Goal: Use online tool/utility: Use online tool/utility

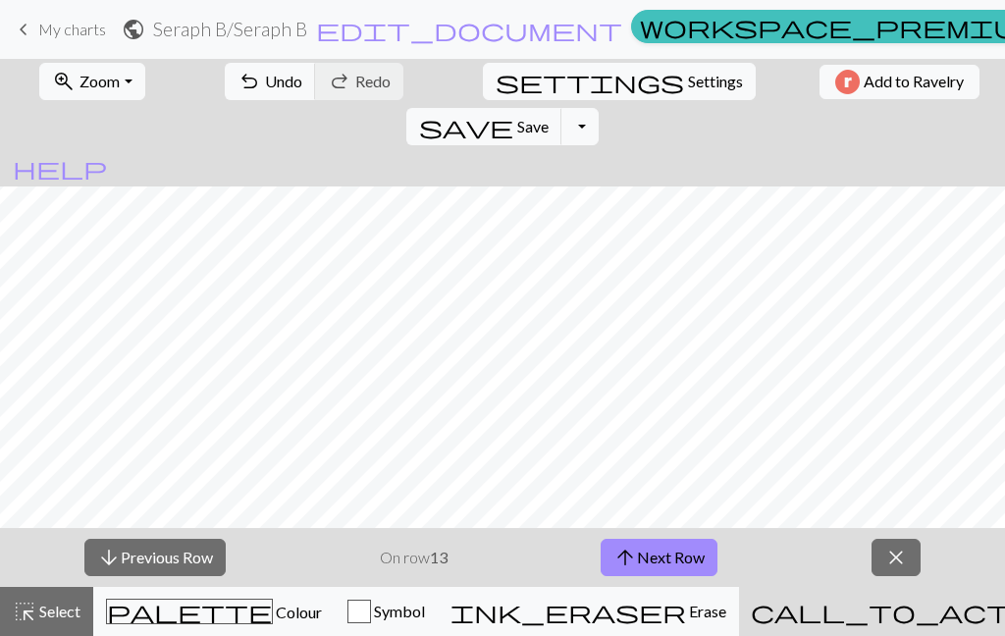
scroll to position [1061, 0]
click at [684, 565] on button "arrow_upward Next Row" at bounding box center [659, 557] width 117 height 37
click at [683, 565] on button "arrow_upward Next Row" at bounding box center [659, 557] width 117 height 37
click at [686, 560] on button "arrow_upward Next Row" at bounding box center [659, 557] width 117 height 37
click at [686, 559] on button "arrow_upward Next Row" at bounding box center [659, 557] width 117 height 37
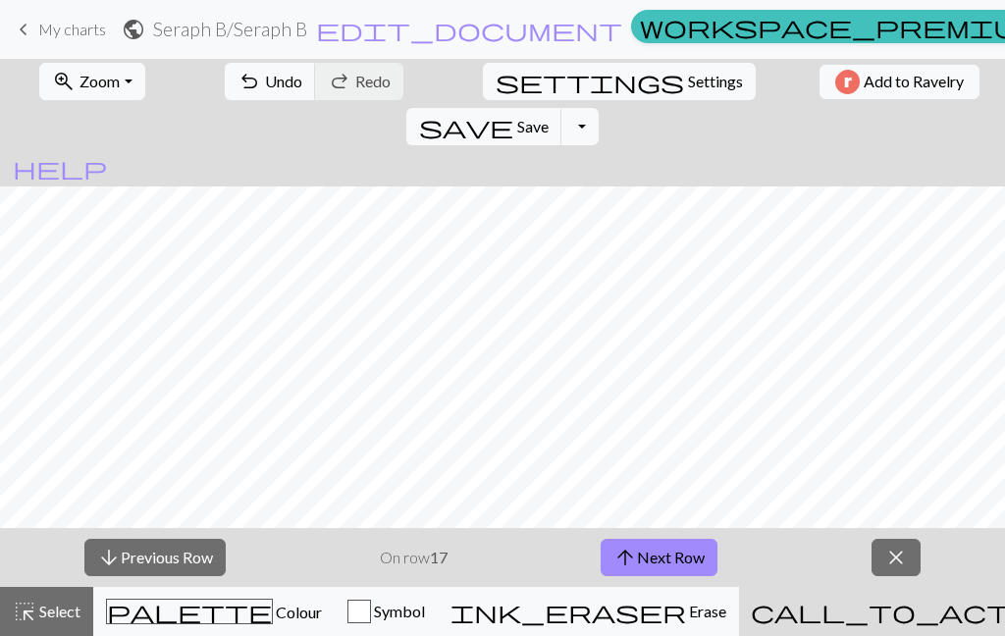
click at [683, 568] on button "arrow_upward Next Row" at bounding box center [659, 557] width 117 height 37
click at [682, 568] on button "arrow_upward Next Row" at bounding box center [659, 557] width 117 height 37
click at [676, 567] on button "arrow_upward Next Row" at bounding box center [659, 557] width 117 height 37
click at [676, 566] on button "arrow_upward Next Row" at bounding box center [659, 557] width 117 height 37
click at [674, 563] on button "arrow_upward Next Row" at bounding box center [659, 557] width 117 height 37
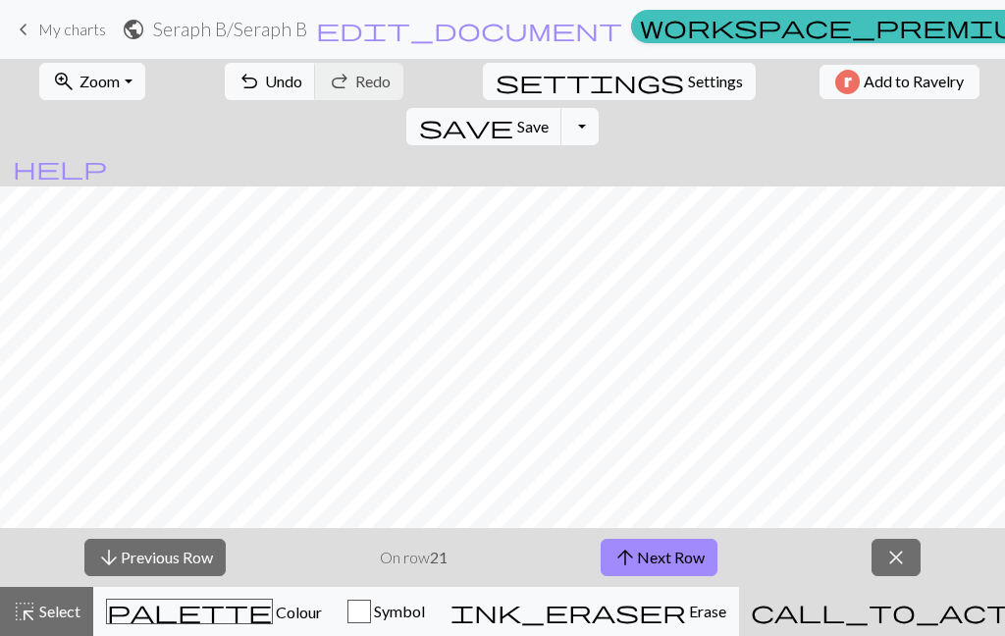
click at [674, 563] on button "arrow_upward Next Row" at bounding box center [659, 557] width 117 height 37
click at [672, 563] on button "arrow_upward Next Row" at bounding box center [659, 557] width 117 height 37
click at [672, 562] on button "arrow_upward Next Row" at bounding box center [659, 557] width 117 height 37
click at [670, 563] on button "arrow_upward Next Row" at bounding box center [659, 557] width 117 height 37
click at [670, 562] on button "arrow_upward Next Row" at bounding box center [659, 557] width 117 height 37
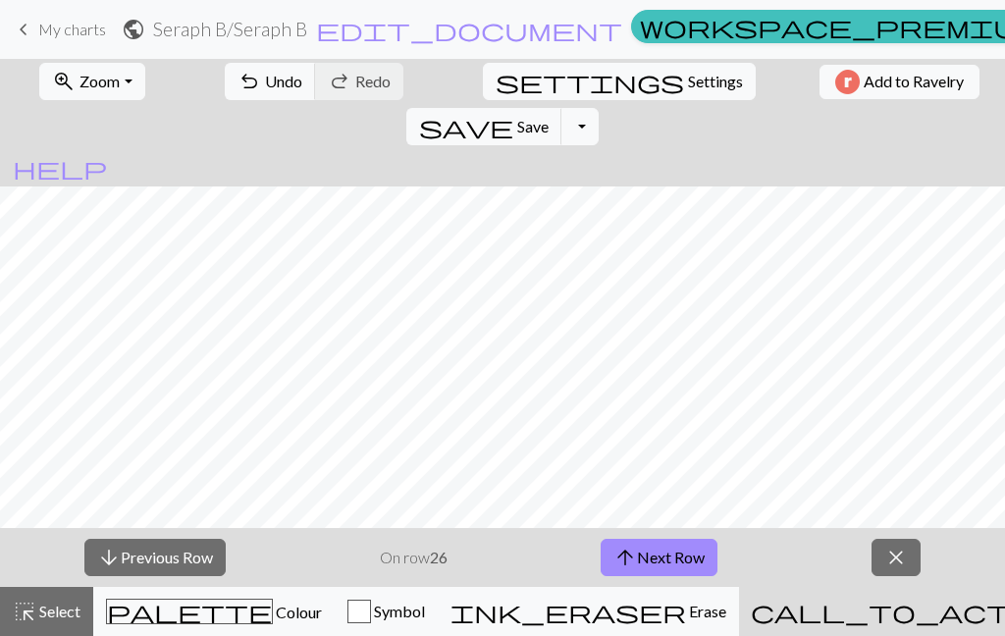
click at [672, 561] on button "arrow_upward Next Row" at bounding box center [659, 557] width 117 height 37
click at [673, 560] on button "arrow_upward Next Row" at bounding box center [659, 557] width 117 height 37
click at [672, 559] on button "arrow_upward Next Row" at bounding box center [659, 557] width 117 height 37
click at [672, 560] on button "arrow_upward Next Row" at bounding box center [659, 557] width 117 height 37
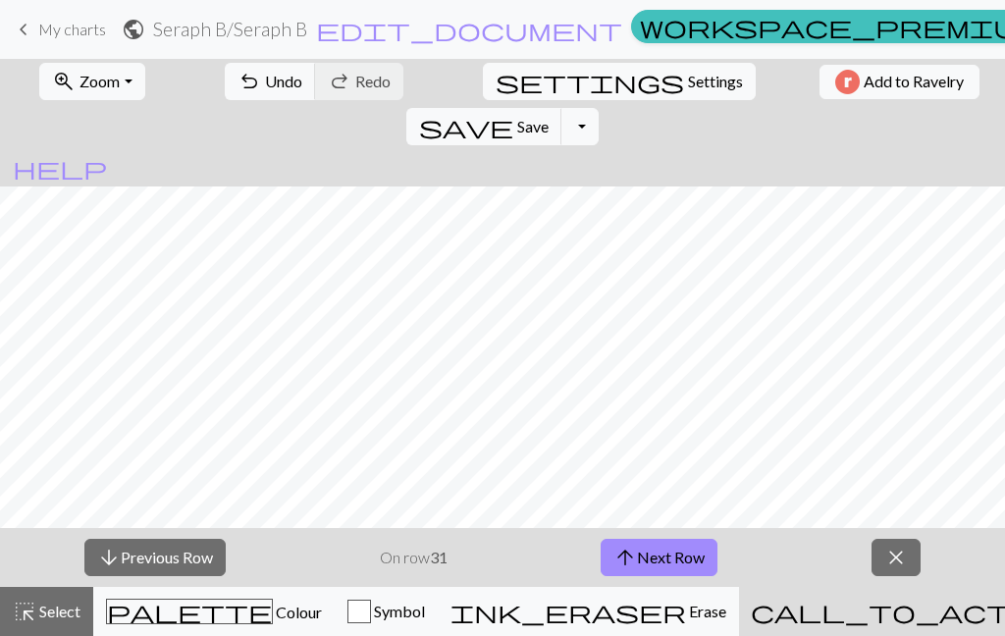
click at [672, 560] on button "arrow_upward Next Row" at bounding box center [659, 557] width 117 height 37
click at [674, 557] on button "arrow_upward Next Row" at bounding box center [659, 557] width 117 height 37
click at [670, 564] on button "arrow_upward Next Row" at bounding box center [659, 557] width 117 height 37
click at [658, 568] on button "arrow_upward Next Row" at bounding box center [659, 557] width 117 height 37
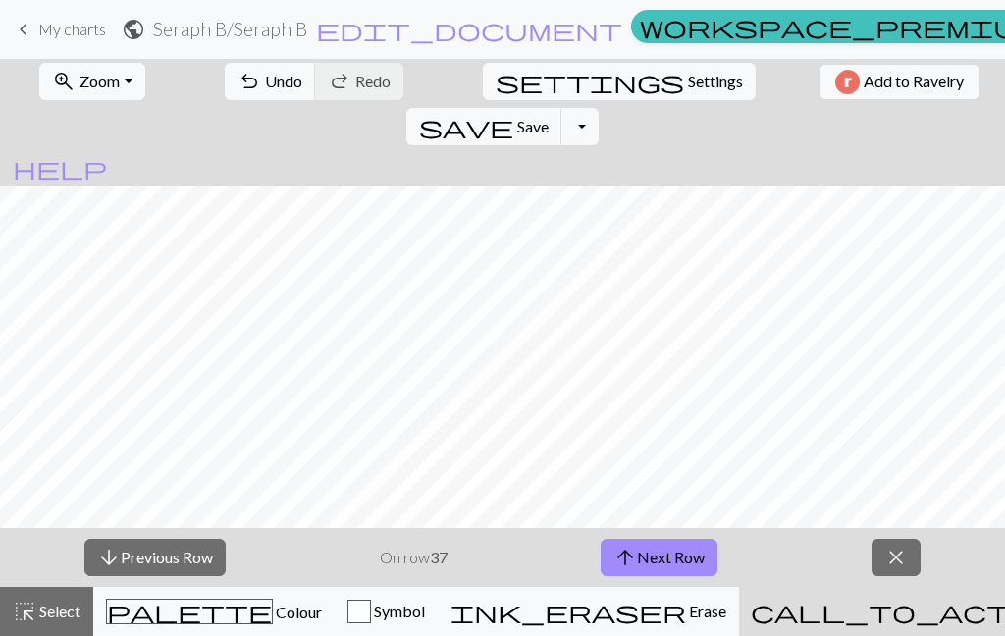
click at [657, 567] on button "arrow_upward Next Row" at bounding box center [659, 557] width 117 height 37
click at [659, 566] on button "arrow_upward Next Row" at bounding box center [659, 557] width 117 height 37
click at [659, 565] on button "arrow_upward Next Row" at bounding box center [659, 557] width 117 height 37
click at [663, 567] on button "arrow_upward Next Row" at bounding box center [659, 557] width 117 height 37
click at [663, 566] on button "arrow_upward Next Row" at bounding box center [659, 557] width 117 height 37
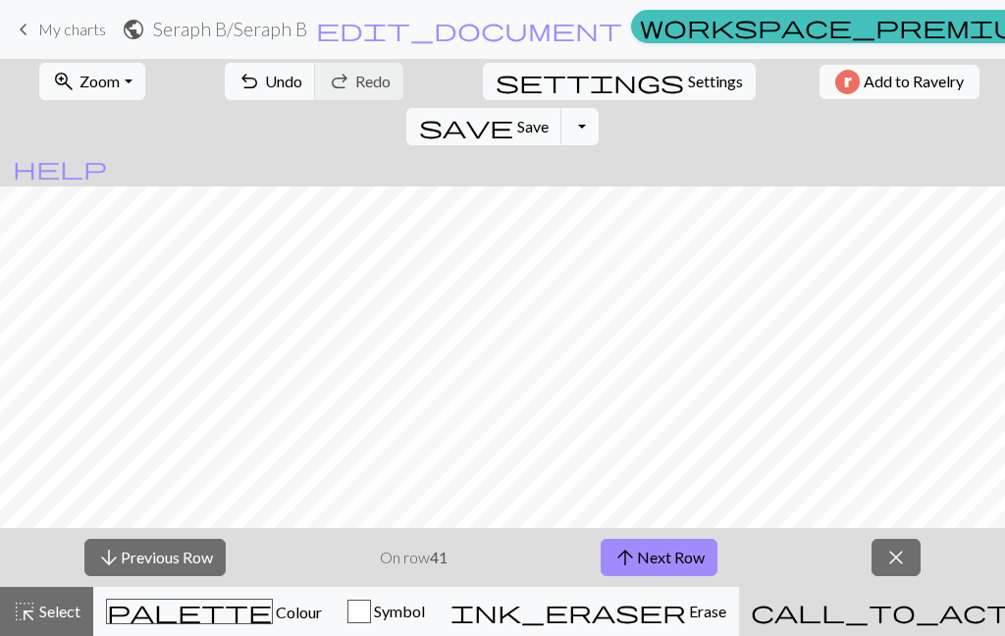
click at [665, 566] on button "arrow_upward Next Row" at bounding box center [659, 557] width 117 height 37
click at [665, 565] on button "arrow_upward Next Row" at bounding box center [659, 557] width 117 height 37
click at [664, 564] on button "arrow_upward Next Row" at bounding box center [659, 557] width 117 height 37
click at [668, 564] on button "arrow_upward Next Row" at bounding box center [659, 557] width 117 height 37
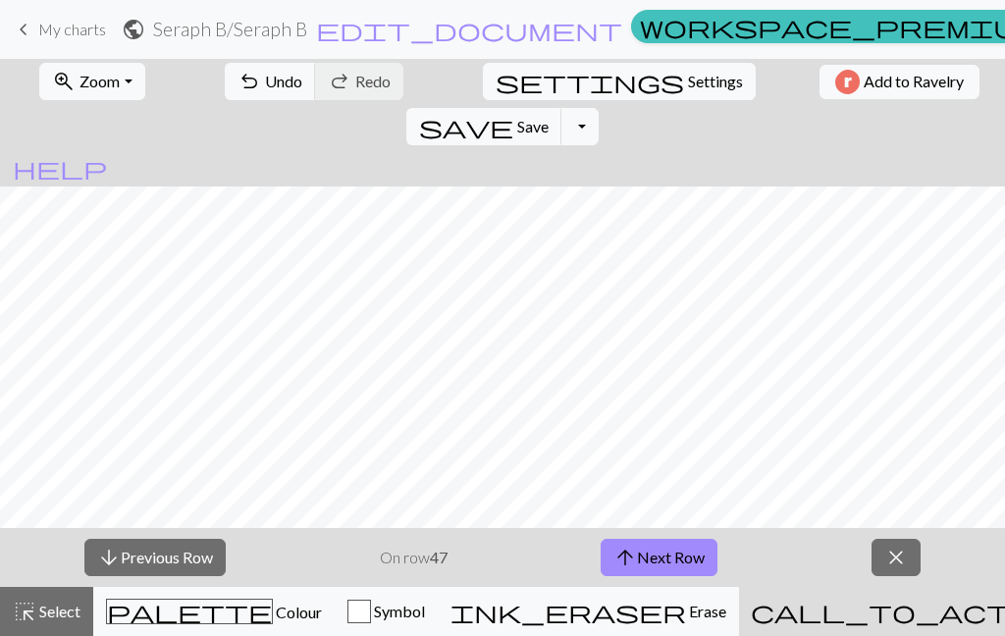
click at [667, 564] on button "arrow_upward Next Row" at bounding box center [659, 557] width 117 height 37
click at [668, 562] on button "arrow_upward Next Row" at bounding box center [659, 557] width 117 height 37
click at [667, 561] on button "arrow_upward Next Row" at bounding box center [659, 557] width 117 height 37
click at [665, 565] on button "arrow_upward Next Row" at bounding box center [659, 557] width 117 height 37
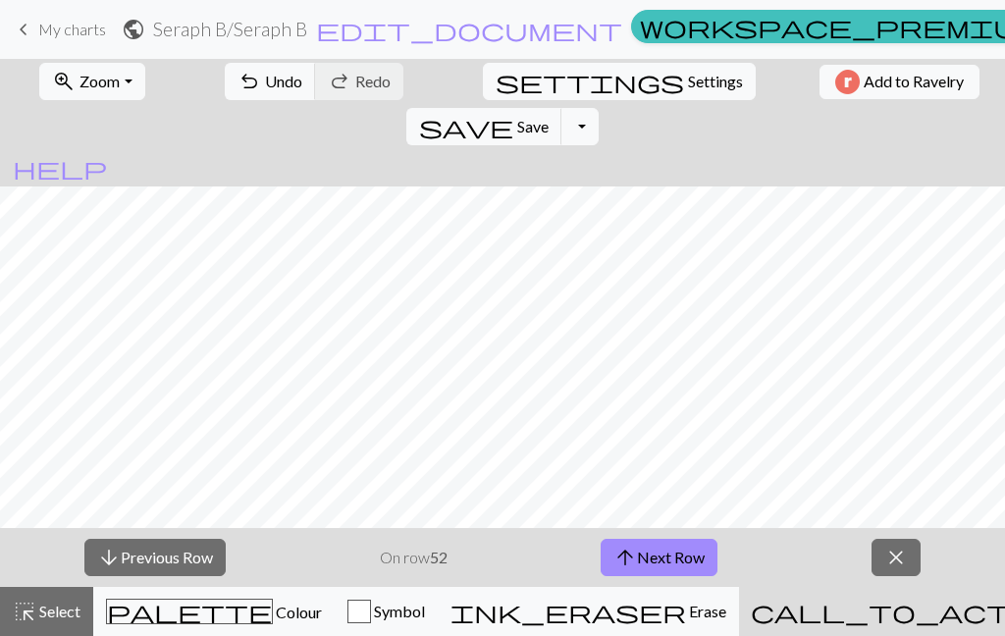
click at [665, 563] on button "arrow_upward Next Row" at bounding box center [659, 557] width 117 height 37
click at [665, 562] on button "arrow_upward Next Row" at bounding box center [659, 557] width 117 height 37
click at [670, 560] on button "arrow_upward Next Row" at bounding box center [659, 557] width 117 height 37
click at [669, 560] on button "arrow_upward Next Row" at bounding box center [659, 557] width 117 height 37
click at [665, 563] on button "arrow_upward Next Row" at bounding box center [659, 557] width 117 height 37
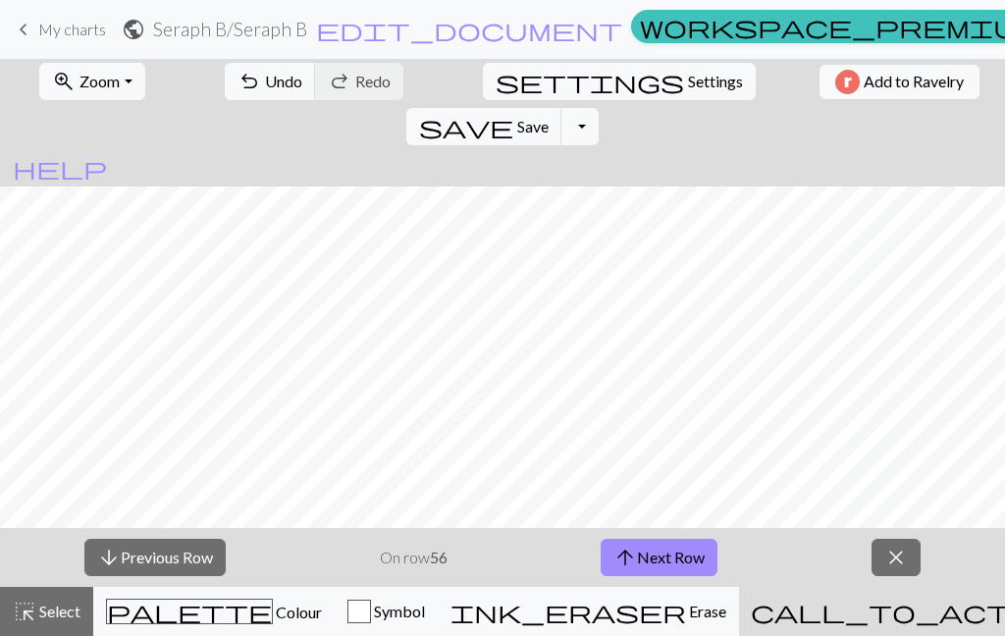
click at [665, 562] on button "arrow_upward Next Row" at bounding box center [659, 557] width 117 height 37
click at [661, 563] on button "arrow_upward Next Row" at bounding box center [659, 557] width 117 height 37
click at [660, 563] on button "arrow_upward Next Row" at bounding box center [659, 557] width 117 height 37
click at [665, 562] on button "arrow_upward Next Row" at bounding box center [659, 557] width 117 height 37
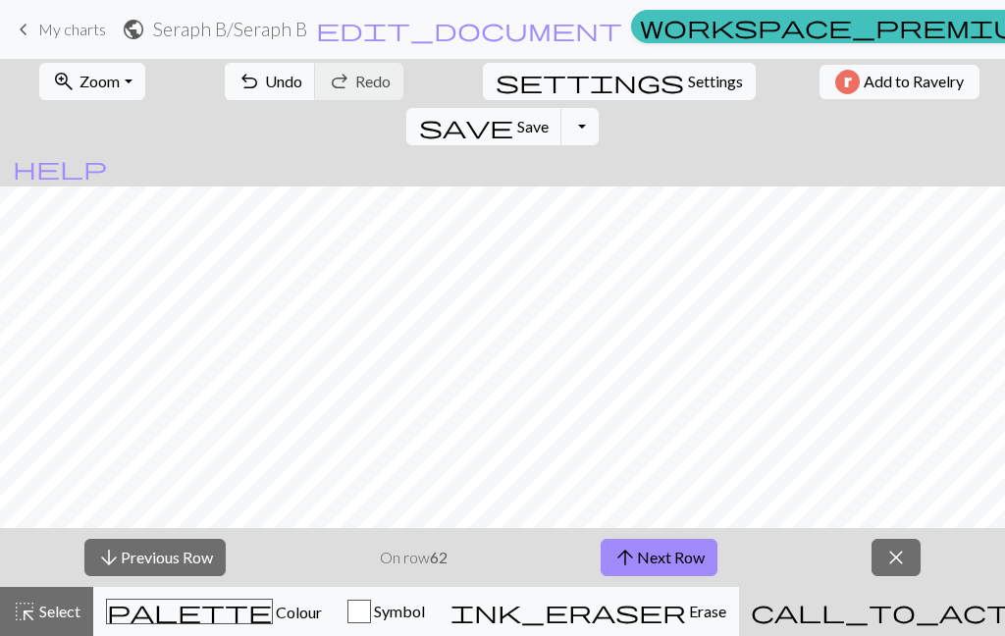
click at [664, 561] on button "arrow_upward Next Row" at bounding box center [659, 557] width 117 height 37
click at [663, 561] on button "arrow_upward Next Row" at bounding box center [659, 557] width 117 height 37
click at [665, 561] on button "arrow_upward Next Row" at bounding box center [659, 557] width 117 height 37
click at [665, 560] on button "arrow_upward Next Row" at bounding box center [659, 557] width 117 height 37
click at [663, 560] on button "arrow_upward Next Row" at bounding box center [659, 557] width 117 height 37
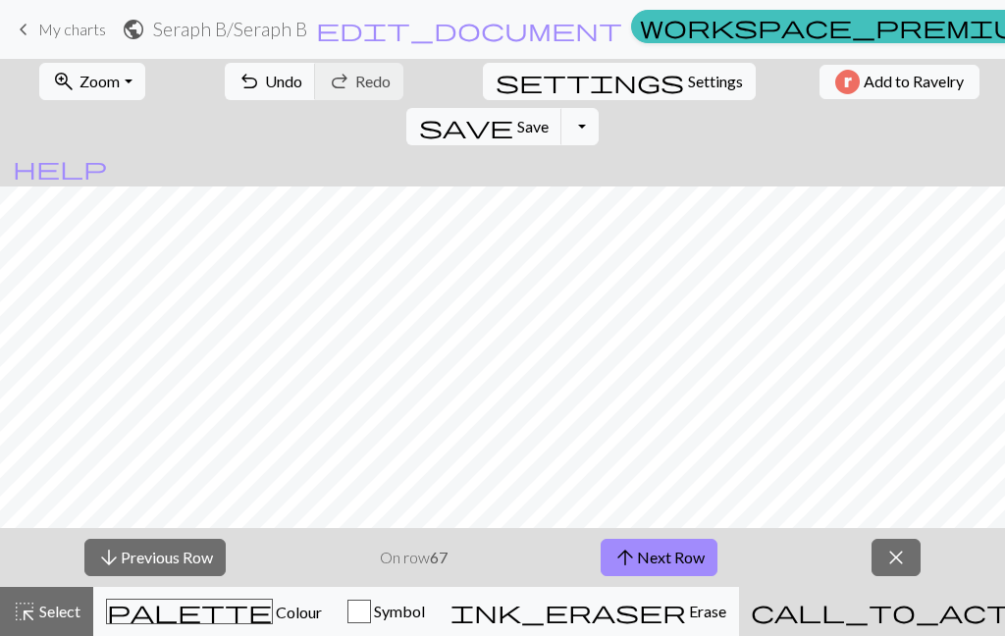
click at [662, 559] on button "arrow_upward Next Row" at bounding box center [659, 557] width 117 height 37
click at [665, 560] on button "arrow_upward Next Row" at bounding box center [659, 557] width 117 height 37
click at [664, 560] on button "arrow_upward Next Row" at bounding box center [659, 557] width 117 height 37
click at [669, 561] on button "arrow_upward Next Row" at bounding box center [659, 557] width 117 height 37
click at [668, 561] on button "arrow_upward Next Row" at bounding box center [659, 557] width 117 height 37
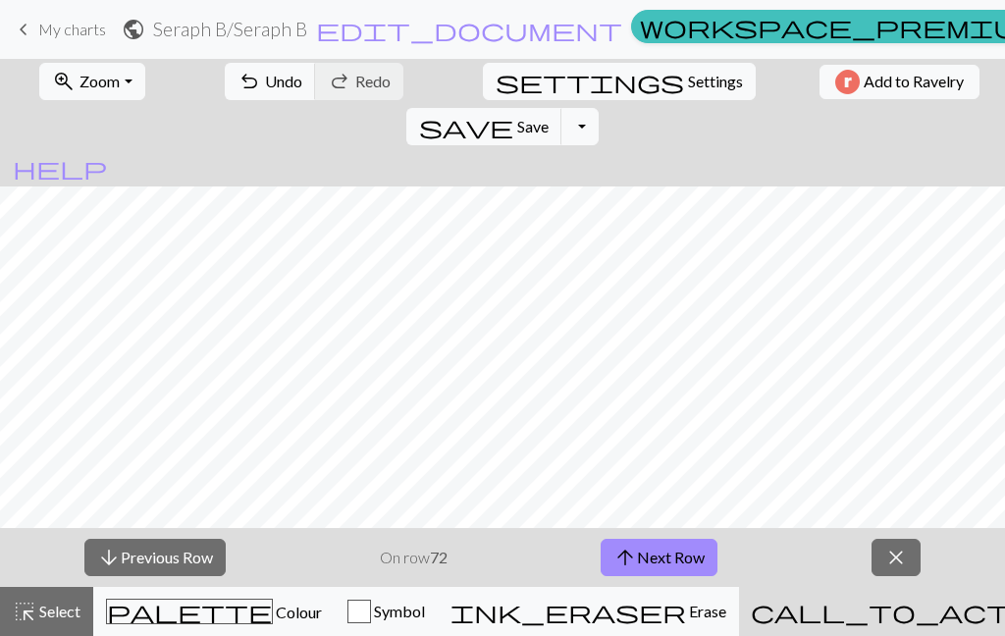
click at [667, 559] on button "arrow_upward Next Row" at bounding box center [659, 557] width 117 height 37
click at [666, 558] on button "arrow_upward Next Row" at bounding box center [659, 557] width 117 height 37
click at [665, 557] on button "arrow_upward Next Row" at bounding box center [659, 557] width 117 height 37
click at [668, 561] on button "arrow_upward Next Row" at bounding box center [659, 557] width 117 height 37
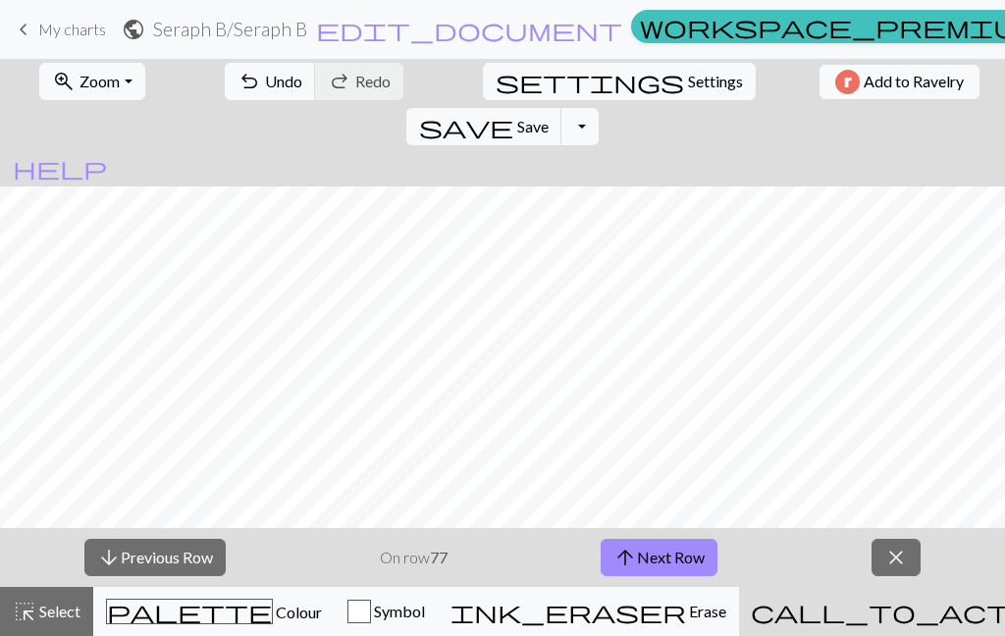
click at [667, 560] on button "arrow_upward Next Row" at bounding box center [659, 557] width 117 height 37
click at [667, 562] on button "arrow_upward Next Row" at bounding box center [659, 557] width 117 height 37
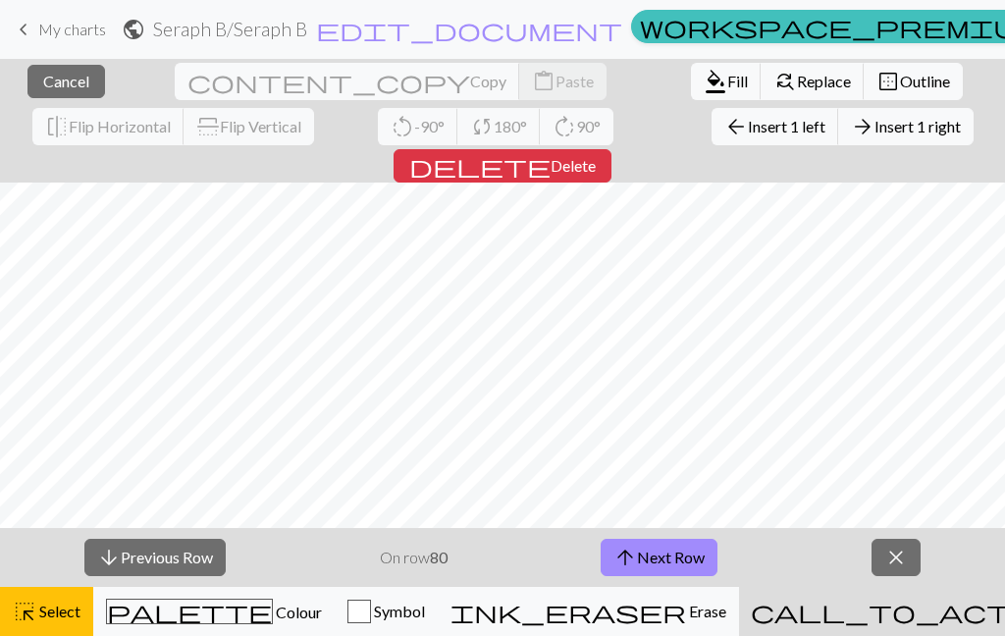
click at [900, 81] on span "Outline" at bounding box center [925, 81] width 50 height 19
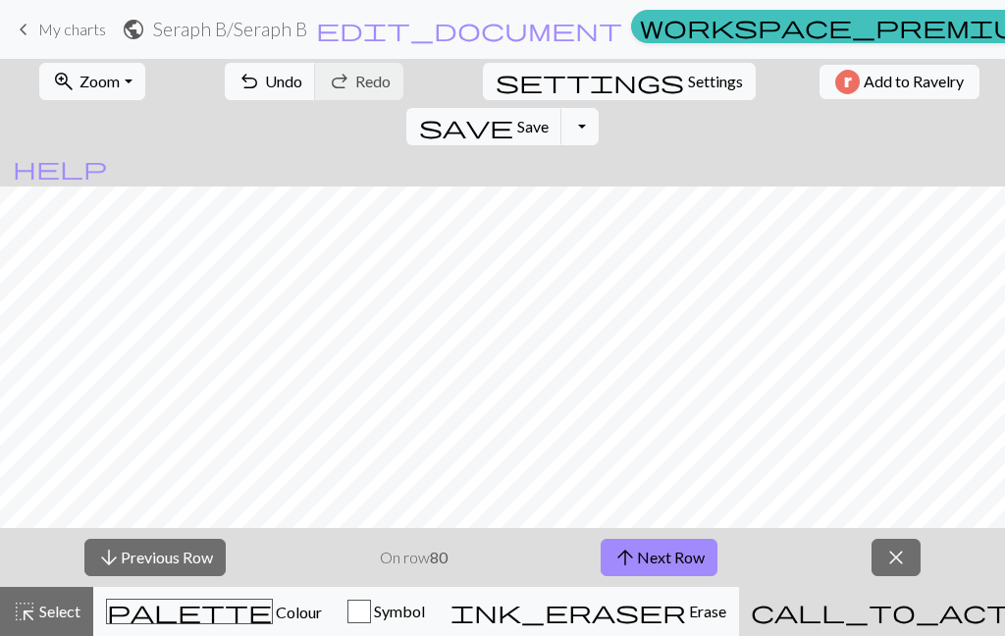
click at [677, 555] on button "arrow_upward Next Row" at bounding box center [659, 557] width 117 height 37
click at [689, 563] on button "arrow_upward Next Row" at bounding box center [659, 557] width 117 height 37
click at [658, 548] on button "arrow_upward Next Row" at bounding box center [659, 557] width 117 height 37
click at [661, 560] on button "arrow_upward Next Row" at bounding box center [659, 557] width 117 height 37
click at [679, 566] on button "arrow_upward Next Row" at bounding box center [659, 557] width 117 height 37
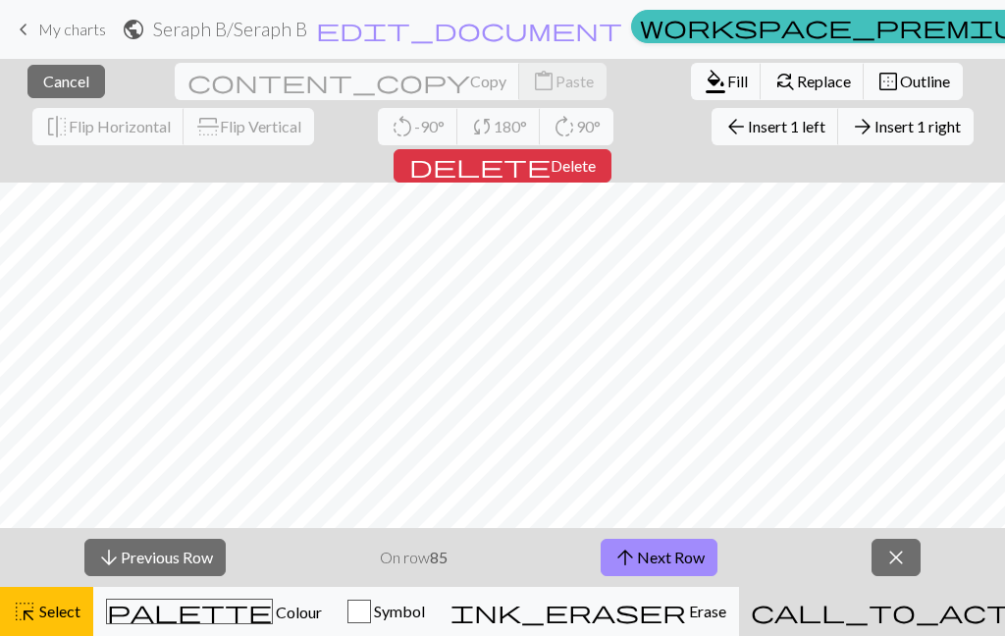
click at [900, 83] on span "Outline" at bounding box center [925, 81] width 50 height 19
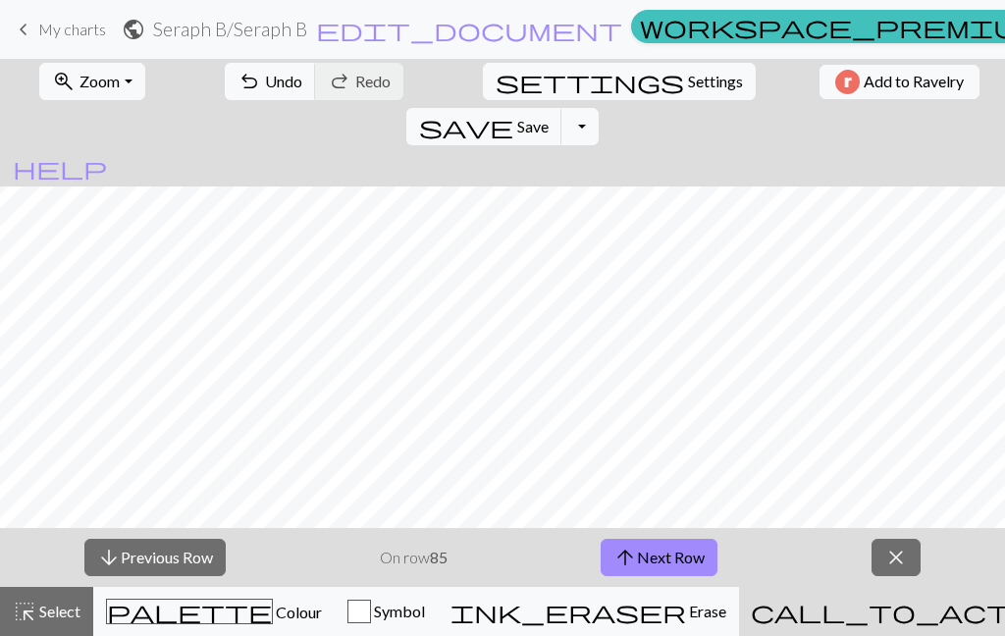
scroll to position [841, 0]
click at [674, 573] on button "arrow_upward Next Row" at bounding box center [659, 557] width 117 height 37
click at [678, 559] on button "arrow_upward Next Row" at bounding box center [659, 557] width 117 height 37
click at [695, 556] on button "arrow_upward Next Row" at bounding box center [659, 557] width 117 height 37
click at [664, 560] on button "arrow_upward Next Row" at bounding box center [659, 557] width 117 height 37
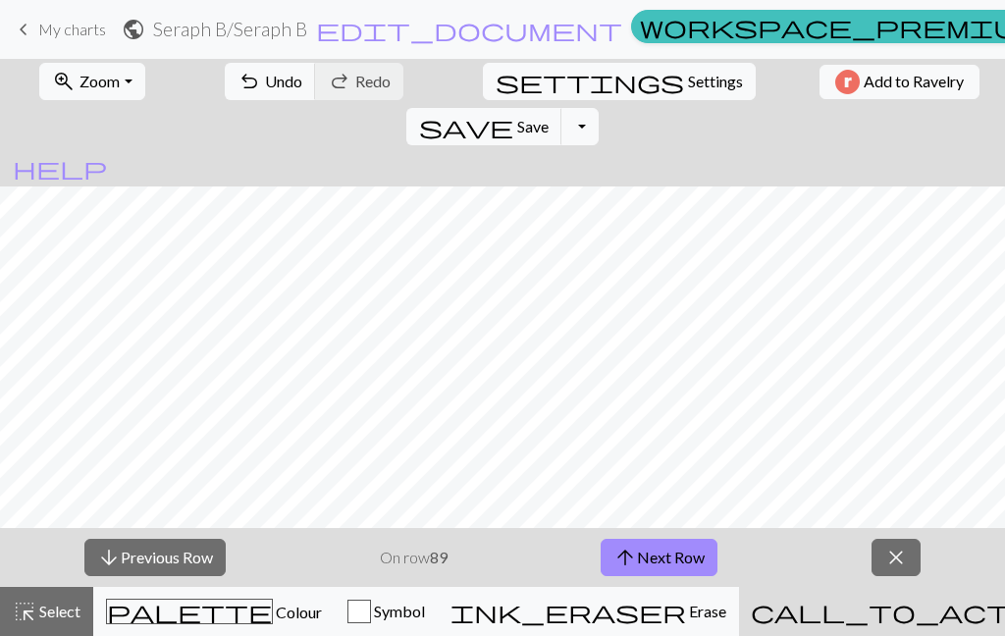
click at [676, 549] on button "arrow_upward Next Row" at bounding box center [659, 557] width 117 height 37
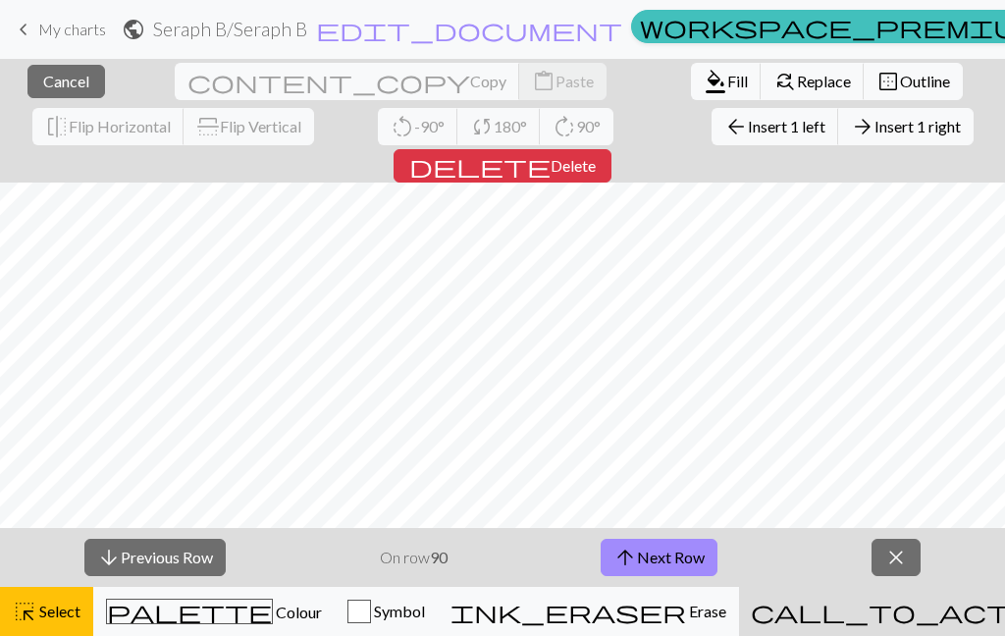
click at [900, 89] on span "Outline" at bounding box center [925, 81] width 50 height 19
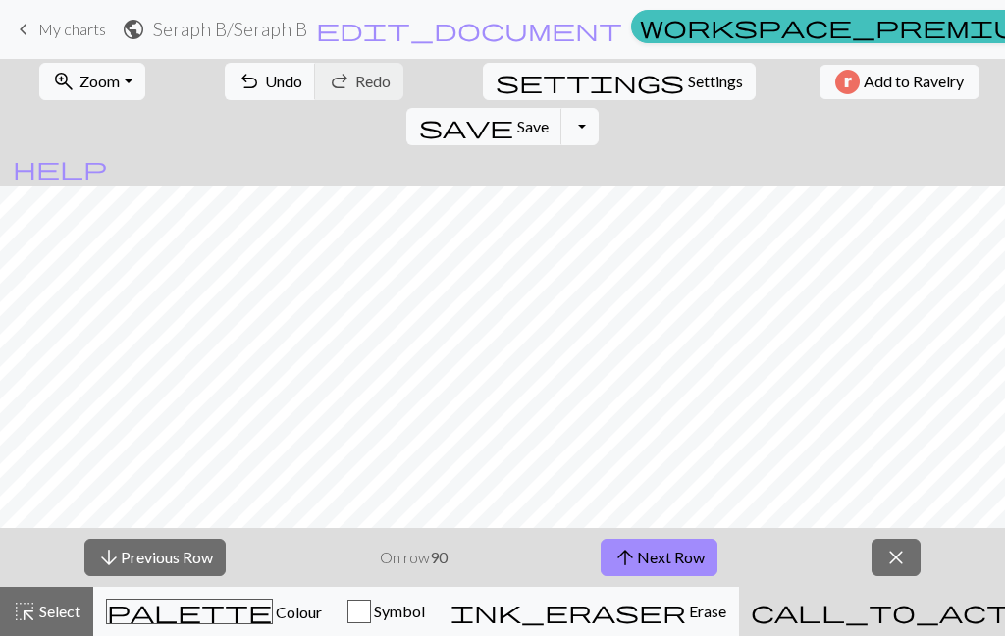
click at [649, 558] on button "arrow_upward Next Row" at bounding box center [659, 557] width 117 height 37
click at [674, 564] on button "arrow_upward Next Row" at bounding box center [659, 557] width 117 height 37
click at [733, 572] on div "arrow_downward Previous Row On row 92 arrow_upward Next Row close" at bounding box center [502, 557] width 1005 height 59
click at [658, 561] on button "arrow_upward Next Row" at bounding box center [659, 557] width 117 height 37
click at [676, 565] on button "arrow_upward Next Row" at bounding box center [659, 557] width 117 height 37
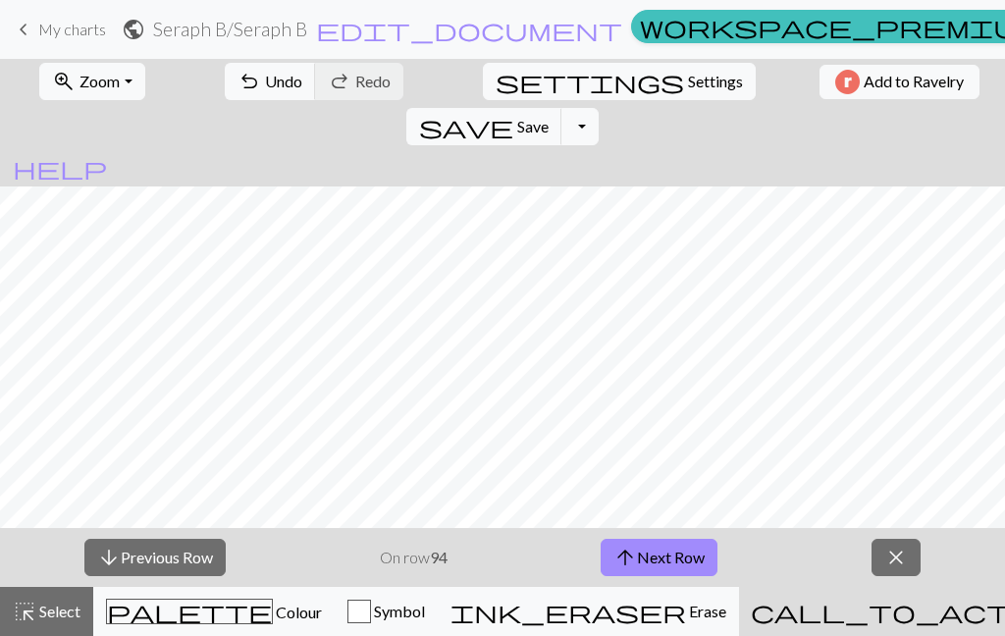
click at [652, 560] on button "arrow_upward Next Row" at bounding box center [659, 557] width 117 height 37
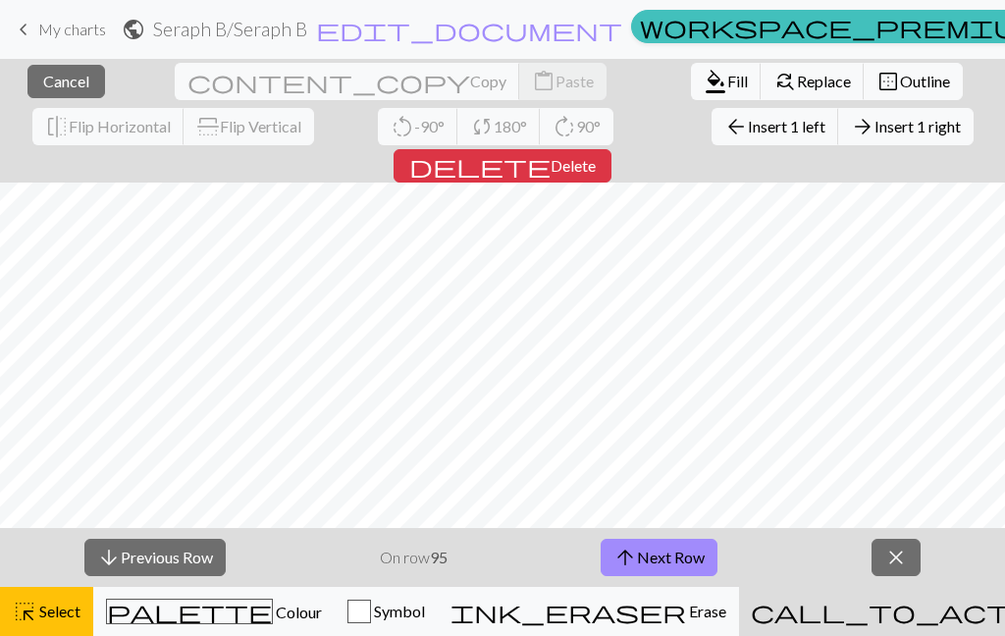
click at [900, 83] on span "Outline" at bounding box center [925, 81] width 50 height 19
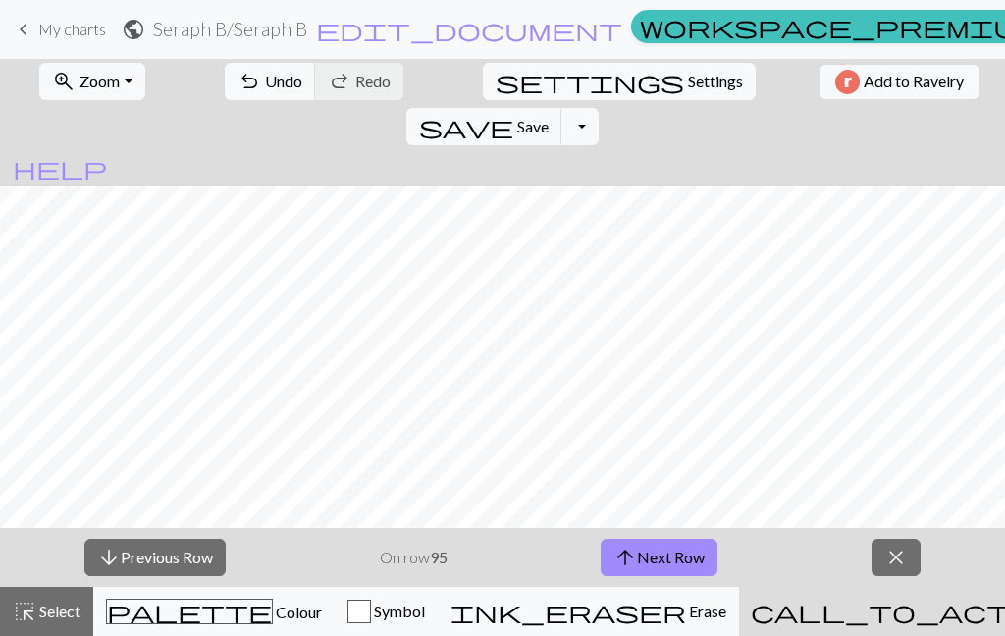
click at [699, 556] on button "arrow_upward Next Row" at bounding box center [659, 557] width 117 height 37
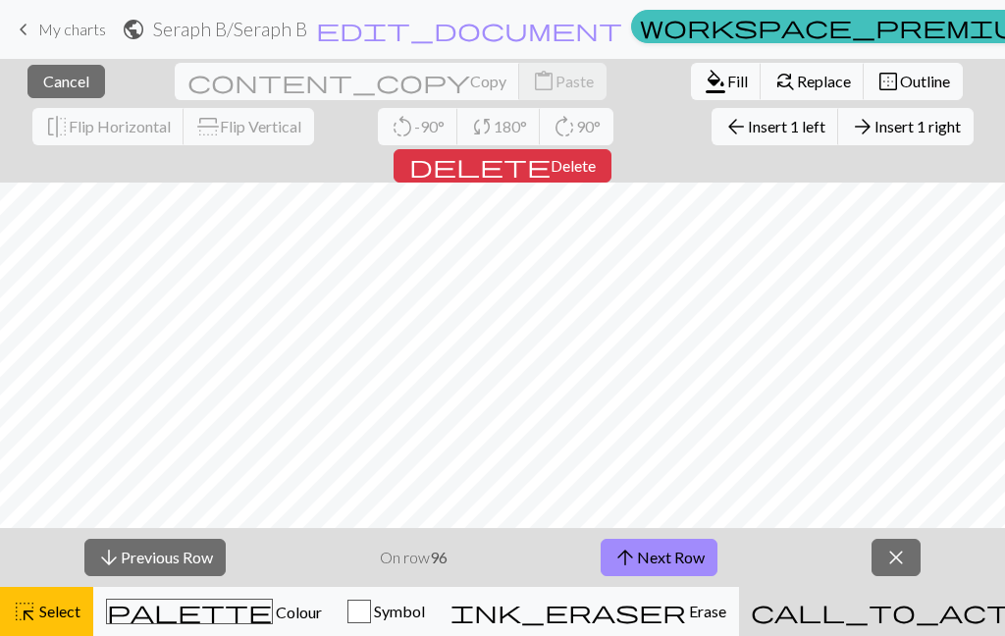
click at [900, 82] on span "Outline" at bounding box center [925, 81] width 50 height 19
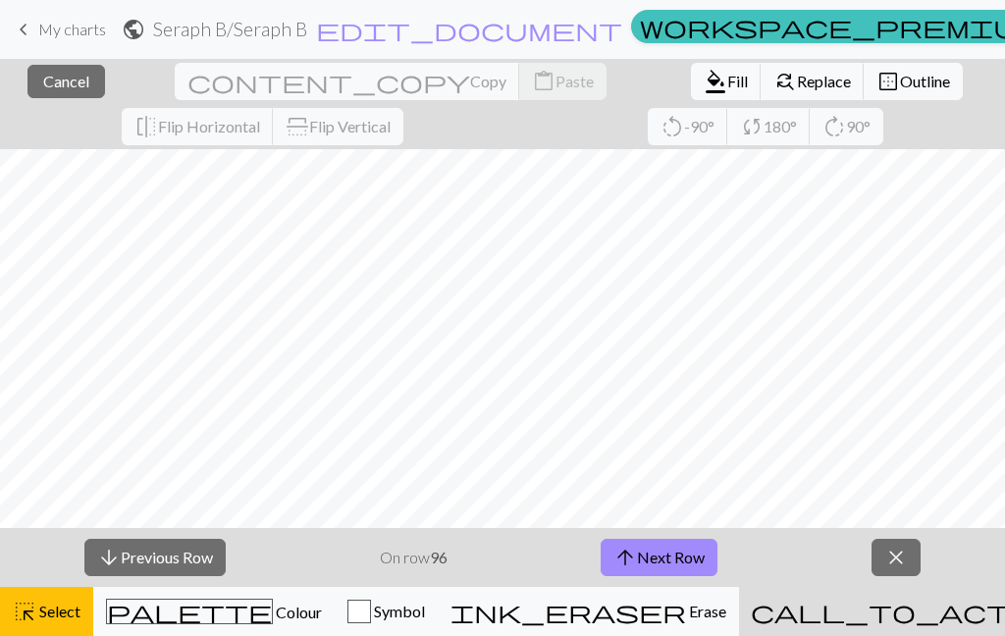
click at [61, 86] on span "Cancel" at bounding box center [66, 81] width 46 height 19
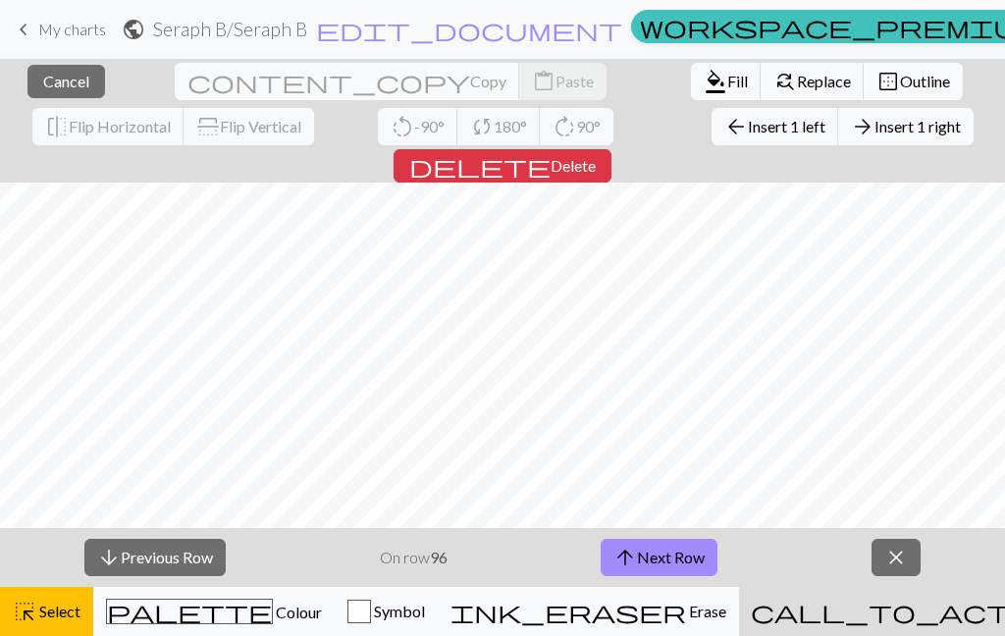
click at [900, 82] on span "Outline" at bounding box center [925, 81] width 50 height 19
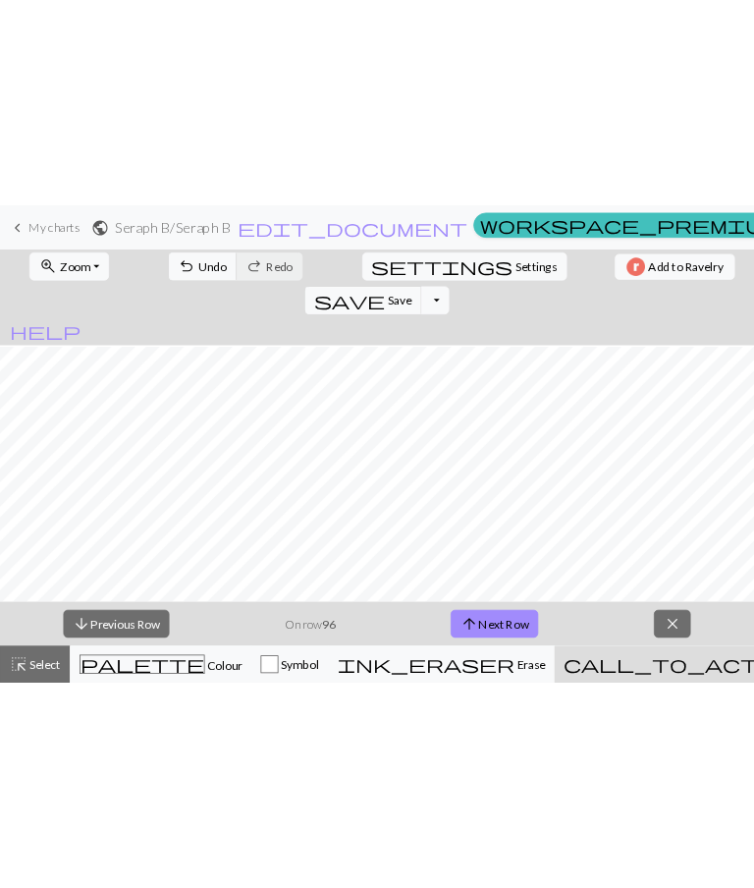
scroll to position [741, 0]
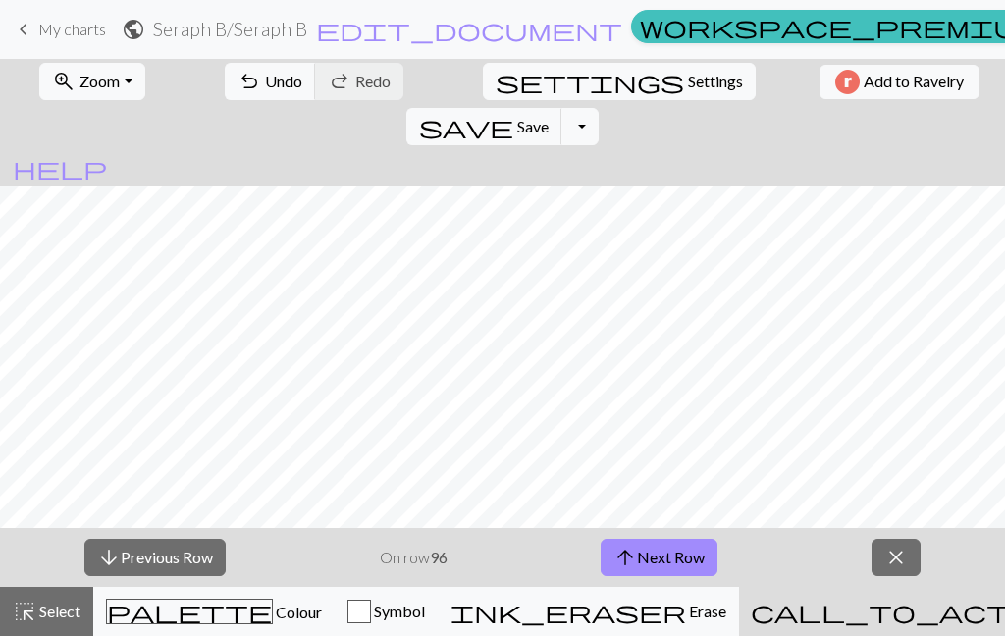
click at [653, 569] on button "arrow_upward Next Row" at bounding box center [659, 557] width 117 height 37
click at [658, 553] on button "arrow_upward Next Row" at bounding box center [659, 557] width 117 height 37
click at [655, 570] on button "arrow_upward Next Row" at bounding box center [659, 557] width 117 height 37
click at [638, 554] on button "arrow_upward Next Row" at bounding box center [659, 557] width 117 height 37
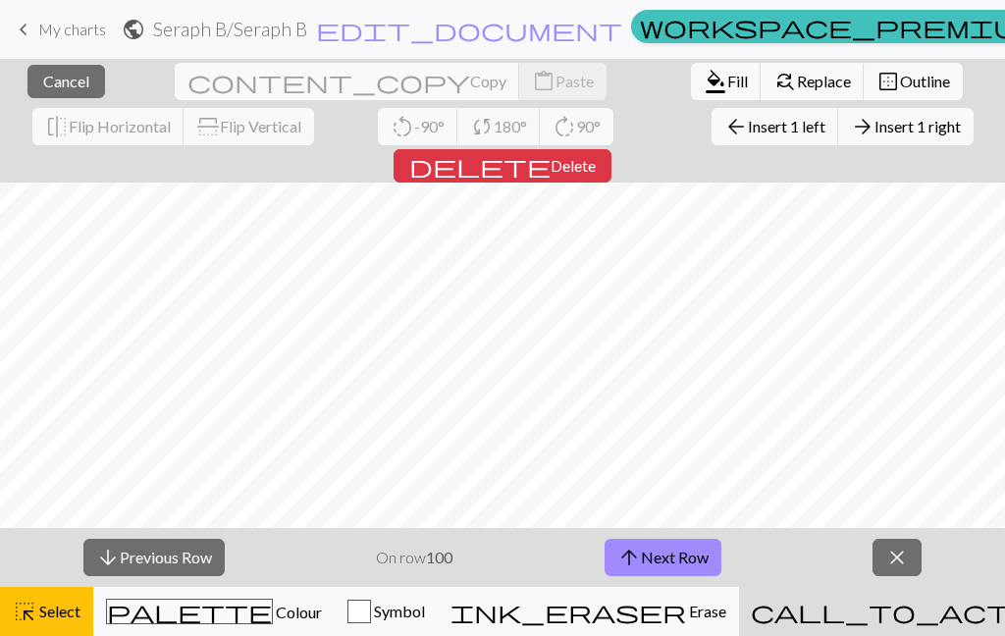
click at [864, 71] on button "border_outer Outline" at bounding box center [913, 81] width 99 height 37
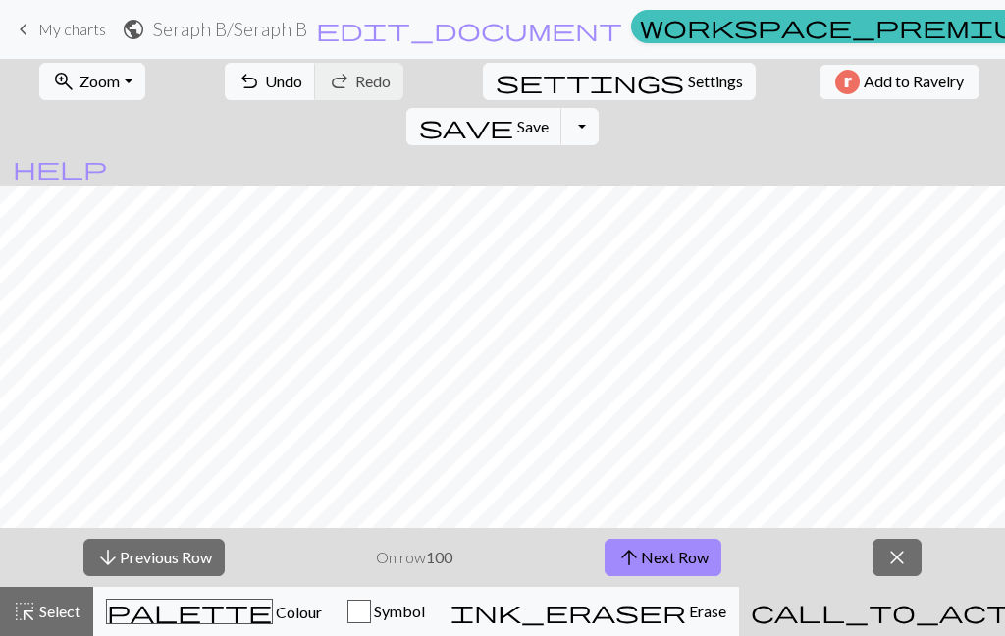
click at [659, 565] on button "arrow_upward Next Row" at bounding box center [663, 557] width 117 height 37
click at [694, 561] on button "arrow_upward Next Row" at bounding box center [663, 557] width 117 height 37
click at [659, 564] on button "arrow_upward Next Row" at bounding box center [663, 557] width 117 height 37
click at [666, 560] on button "arrow_upward Next Row" at bounding box center [663, 557] width 117 height 37
